Goal: Information Seeking & Learning: Learn about a topic

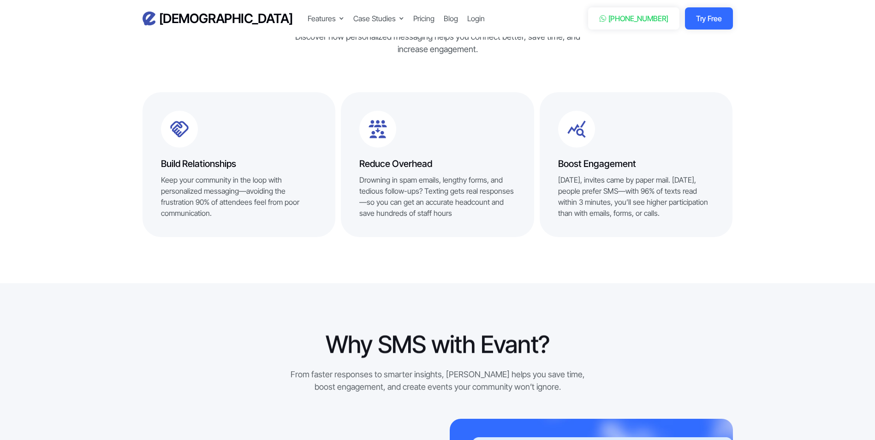
scroll to position [645, 0]
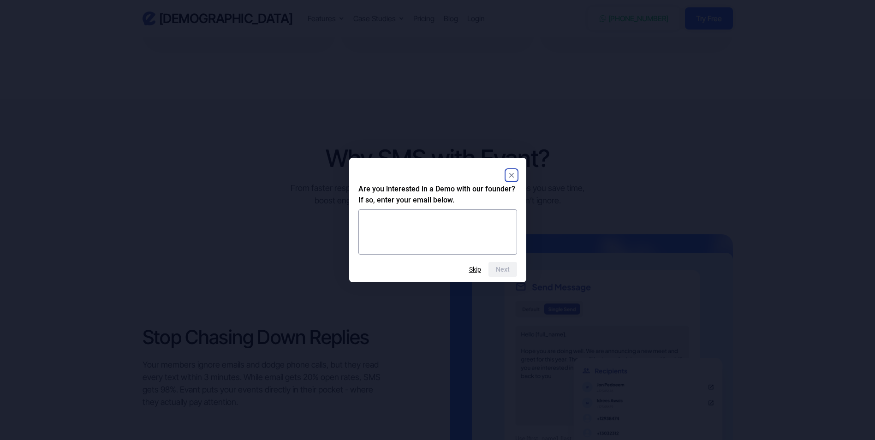
click at [516, 170] on rect "Close" at bounding box center [511, 175] width 11 height 11
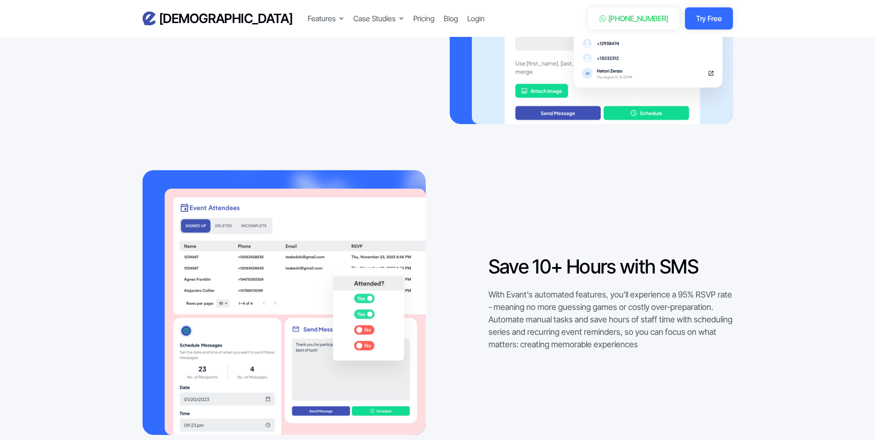
scroll to position [922, 0]
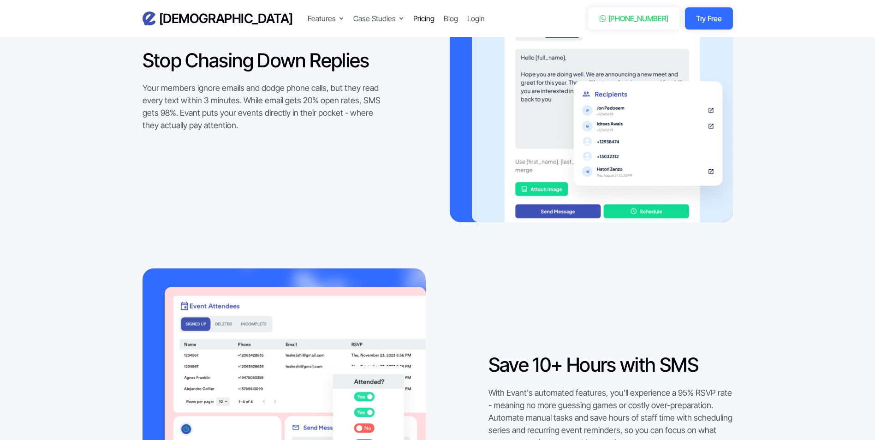
click at [413, 22] on div "Pricing" at bounding box center [423, 18] width 21 height 11
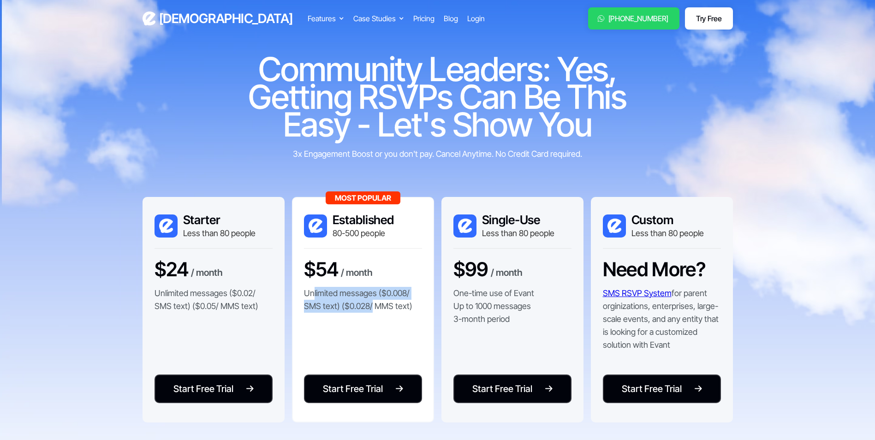
drag, startPoint x: 312, startPoint y: 292, endPoint x: 370, endPoint y: 305, distance: 59.6
click at [370, 305] on p "Unlimited messages ($0.008/ SMS text) ($0.028/ MMS text)" at bounding box center [363, 300] width 118 height 26
drag, startPoint x: 370, startPoint y: 305, endPoint x: 391, endPoint y: 331, distance: 33.8
click at [392, 331] on div "Most Popular Established 80-500 people $54 / month Unlimited messages ($0.008/ …" at bounding box center [363, 309] width 142 height 225
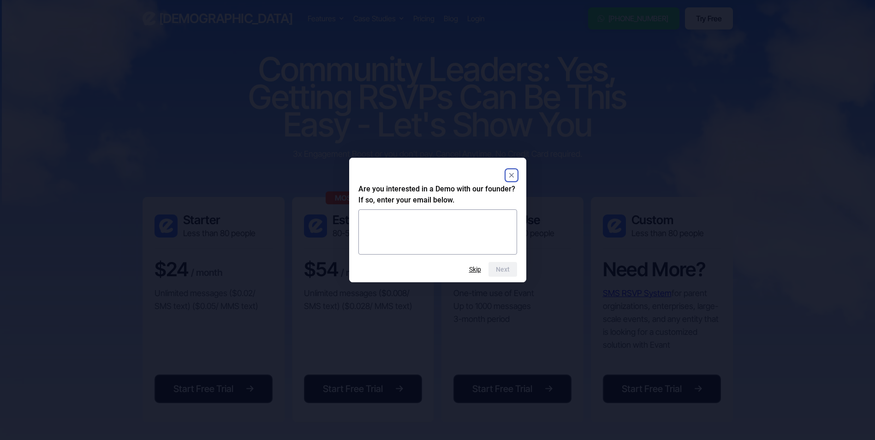
click at [511, 174] on rect "Close" at bounding box center [511, 175] width 11 height 11
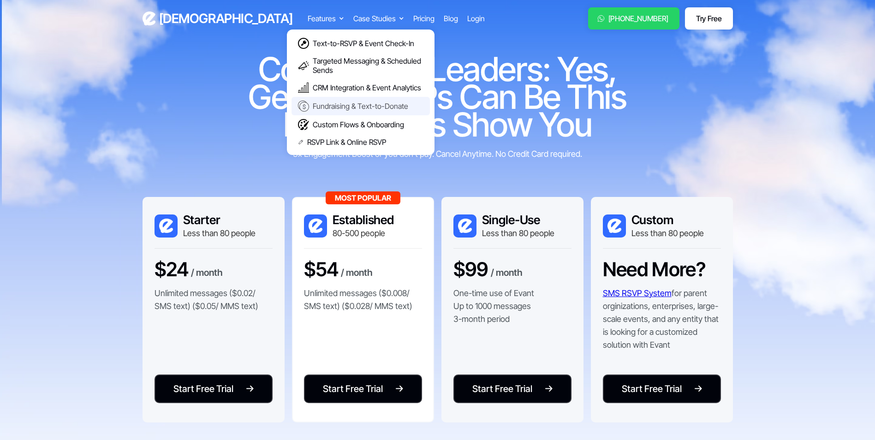
click at [313, 103] on div "Fundraising & Text-to-Donate" at bounding box center [360, 105] width 95 height 9
